Goal: Transaction & Acquisition: Purchase product/service

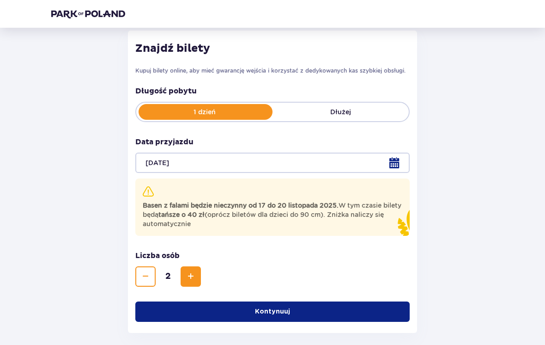
click at [326, 315] on button "Kontynuuj" at bounding box center [272, 311] width 274 height 20
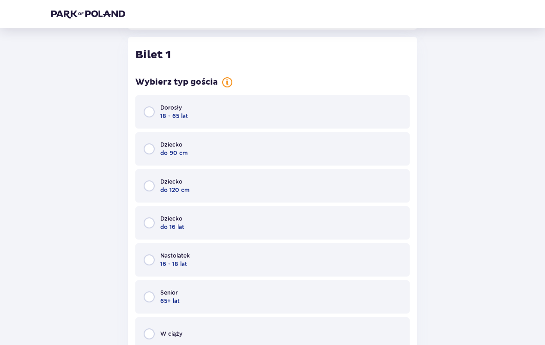
scroll to position [425, 0]
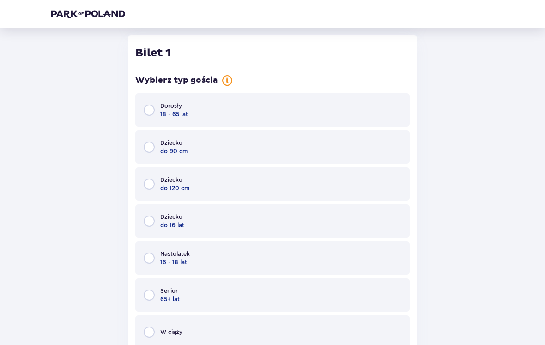
click at [241, 109] on div "Dorosły 18 - 65 lat" at bounding box center [272, 109] width 274 height 33
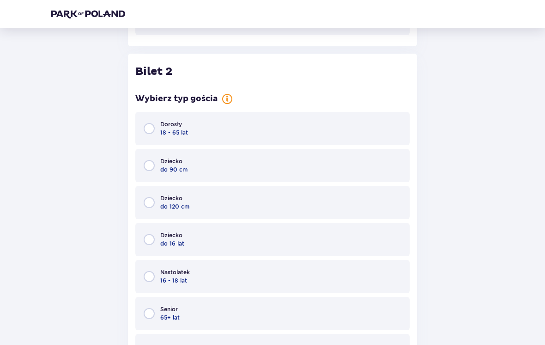
scroll to position [937, 0]
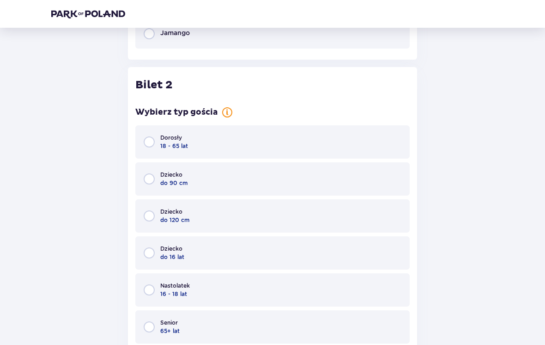
click at [293, 141] on div "Dorosły 18 - 65 lat" at bounding box center [272, 142] width 274 height 33
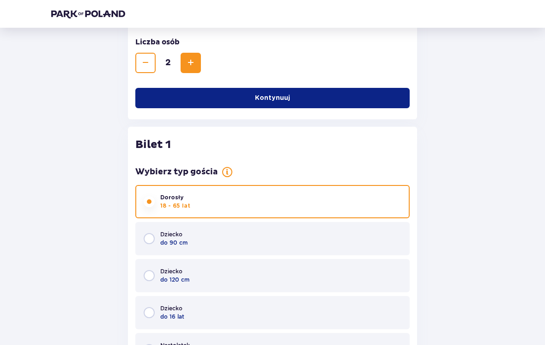
scroll to position [0, 0]
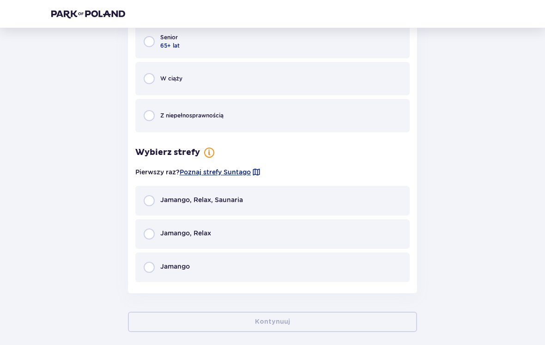
click at [145, 206] on div "Jamango, Relax, Saunaria" at bounding box center [272, 201] width 274 height 30
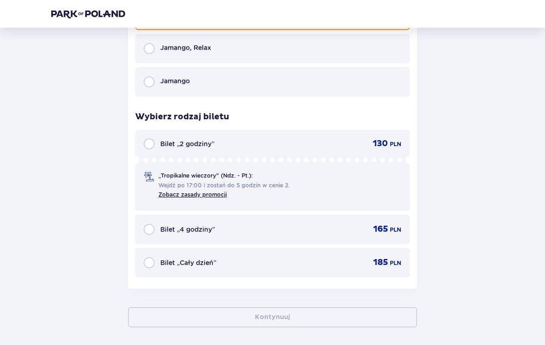
scroll to position [1404, 0]
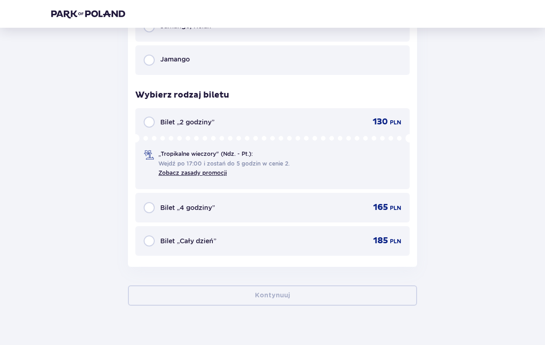
click at [148, 246] on input "radio" at bounding box center [149, 240] width 11 height 11
radio input "true"
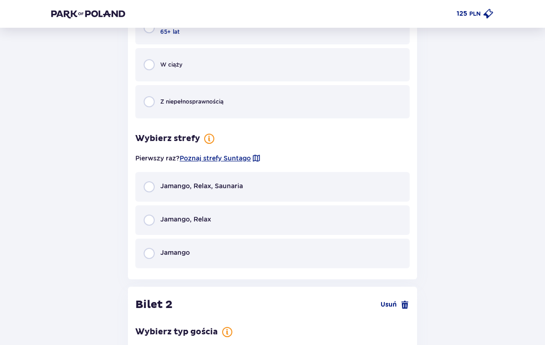
scroll to position [692, 0]
click at [147, 190] on input "radio" at bounding box center [149, 186] width 11 height 11
radio input "true"
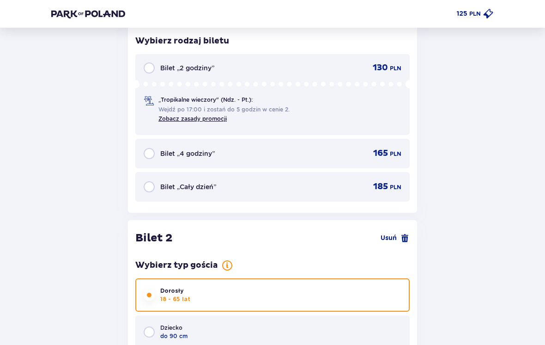
scroll to position [940, 0]
click at [152, 188] on input "radio" at bounding box center [149, 186] width 11 height 11
radio input "true"
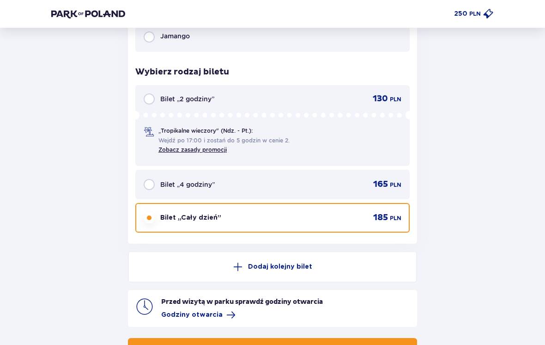
scroll to position [1658, 0]
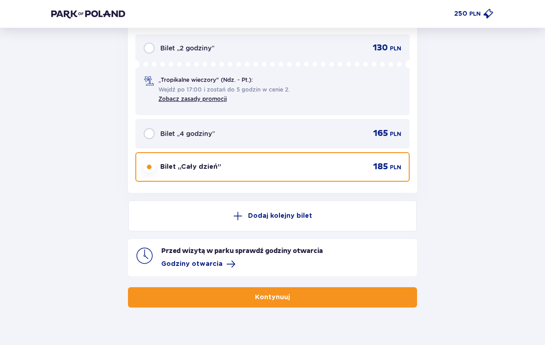
click at [307, 296] on button "Kontynuuj" at bounding box center [272, 297] width 289 height 20
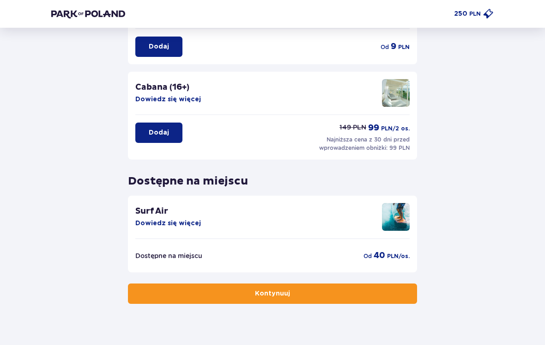
click at [390, 294] on button "Kontynuuj" at bounding box center [272, 293] width 289 height 20
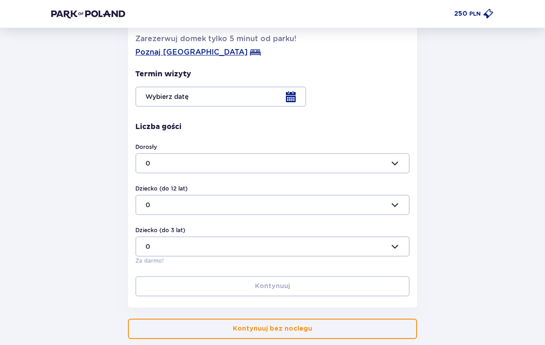
scroll to position [218, 0]
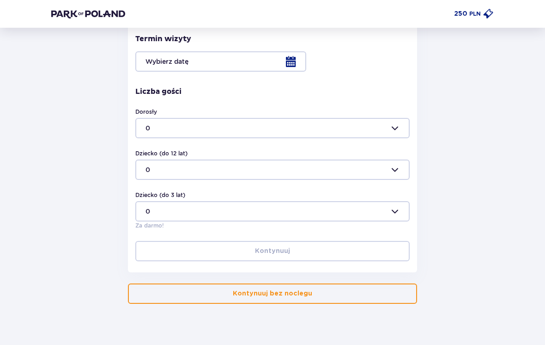
click at [383, 297] on button "Kontynuuj bez noclegu" at bounding box center [272, 293] width 289 height 20
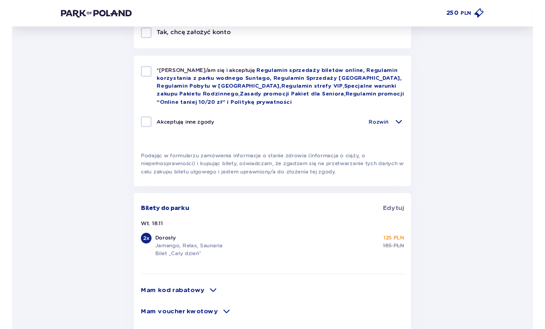
scroll to position [447, 0]
